Goal: Find specific page/section: Find specific page/section

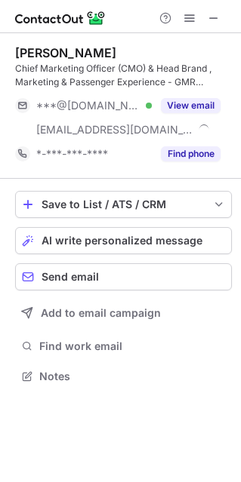
scroll to position [365, 241]
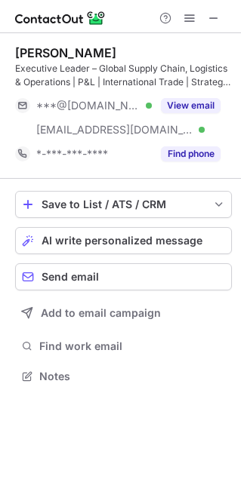
scroll to position [365, 241]
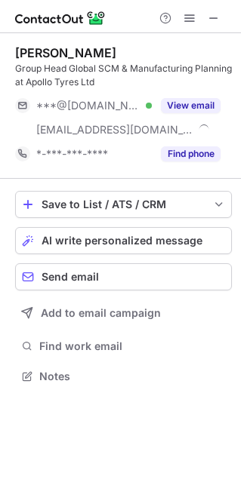
scroll to position [365, 241]
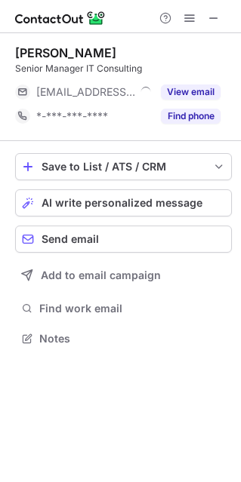
scroll to position [8, 8]
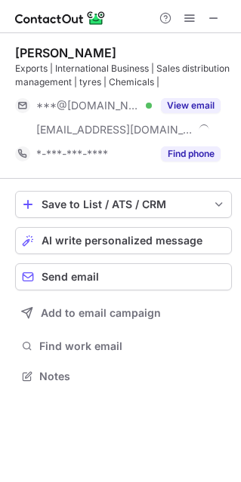
scroll to position [365, 241]
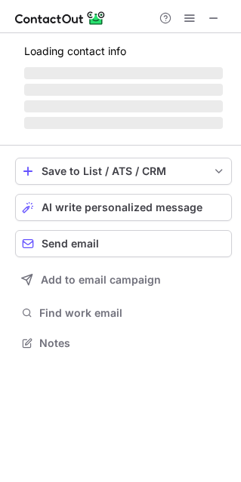
scroll to position [365, 241]
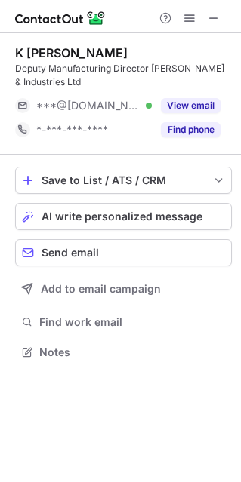
scroll to position [341, 241]
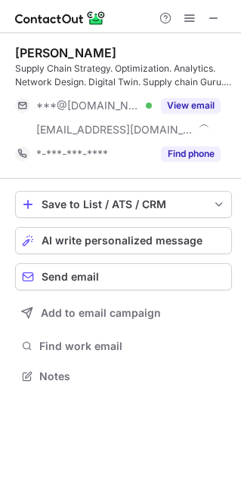
scroll to position [365, 241]
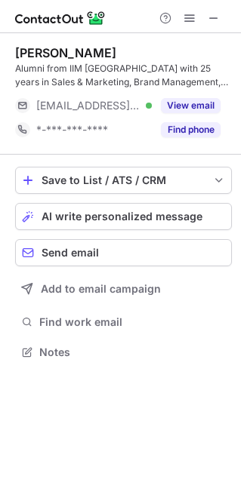
scroll to position [341, 241]
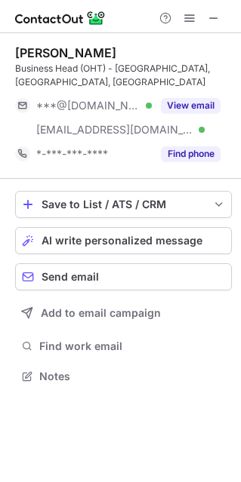
scroll to position [365, 241]
click at [214, 14] on span at bounding box center [213, 18] width 12 height 12
